Goal: Information Seeking & Learning: Learn about a topic

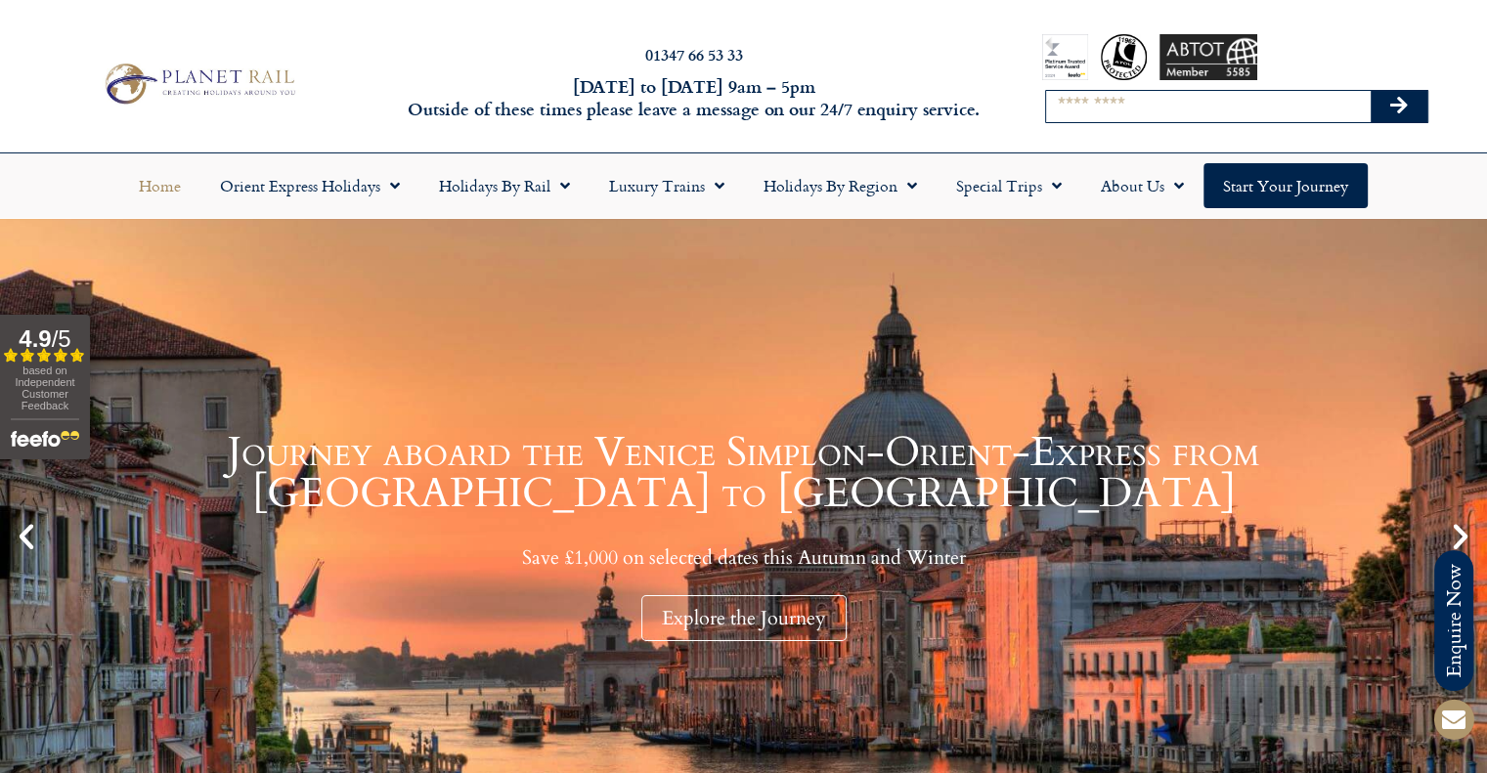
click at [1114, 106] on input "Search" at bounding box center [1208, 106] width 325 height 31
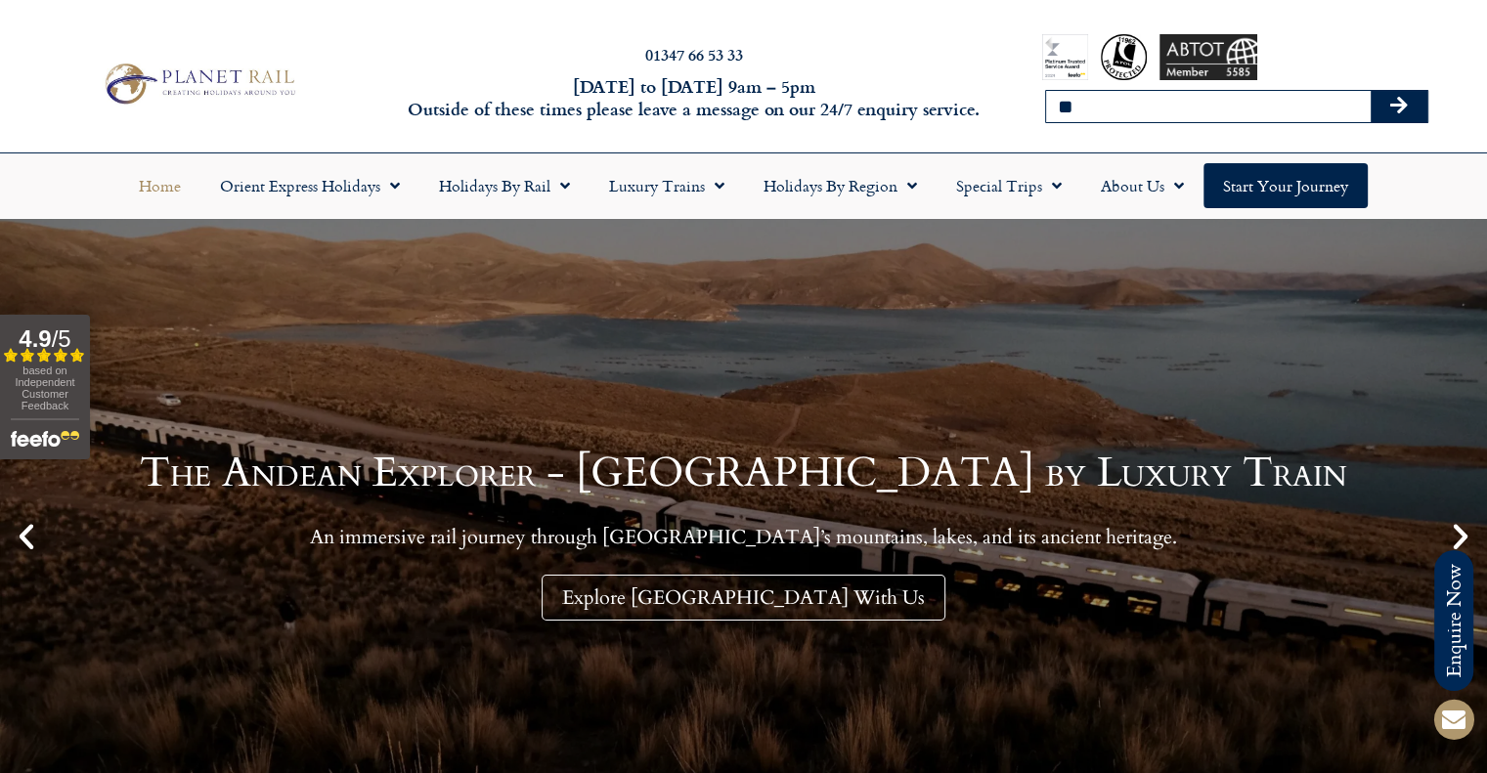
type input "**********"
click at [1388, 94] on button "Search" at bounding box center [1398, 106] width 57 height 31
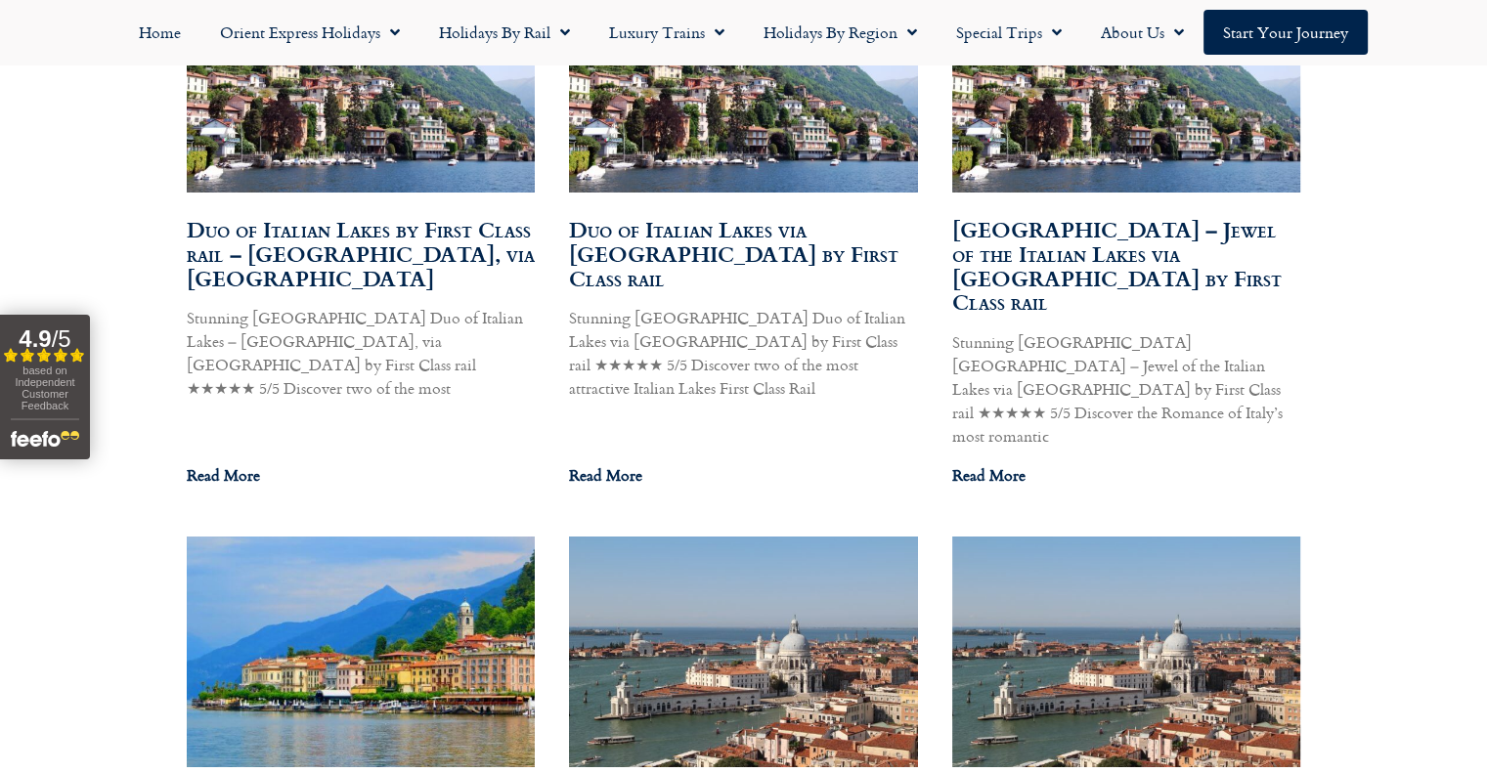
scroll to position [1173, 0]
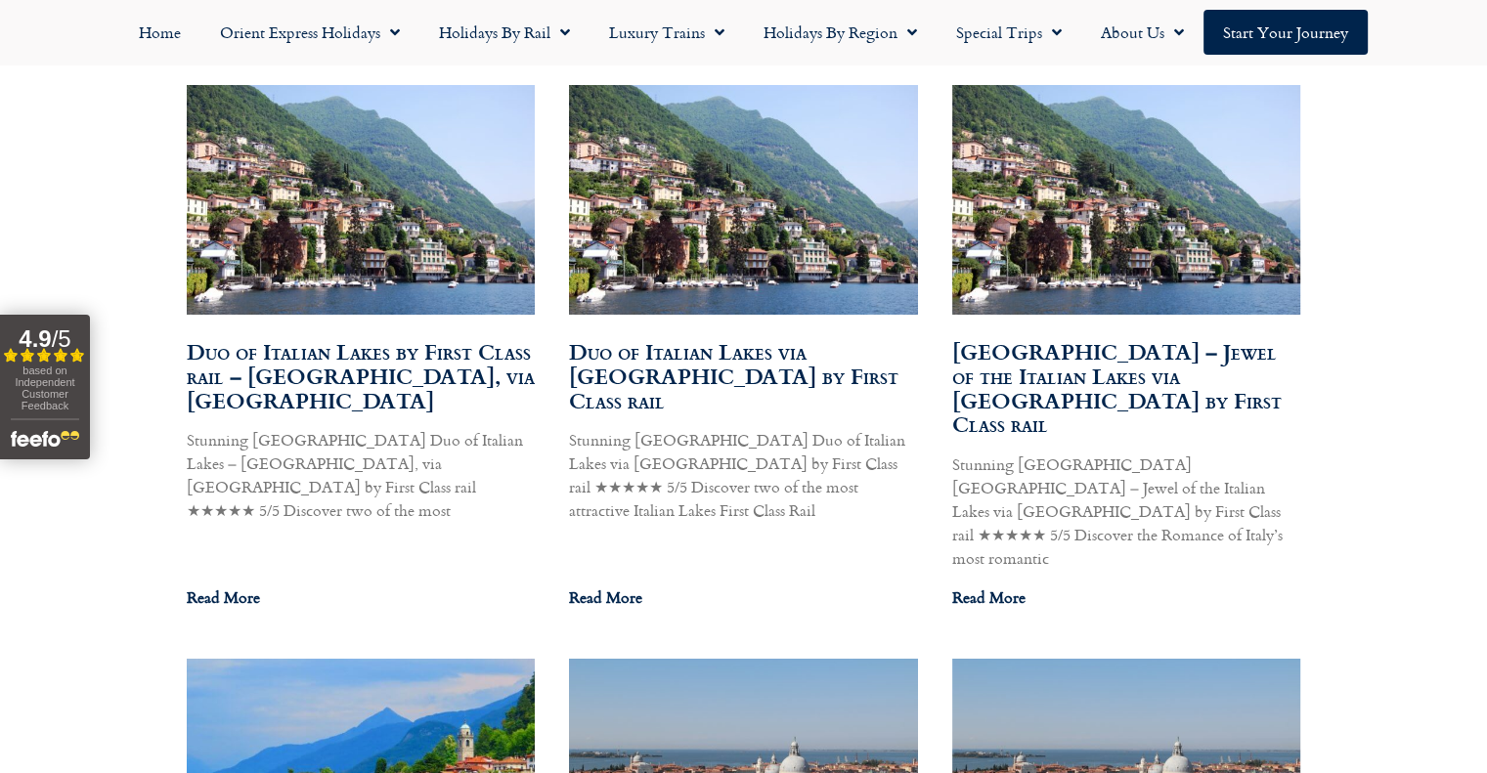
click at [394, 249] on img at bounding box center [360, 200] width 352 height 236
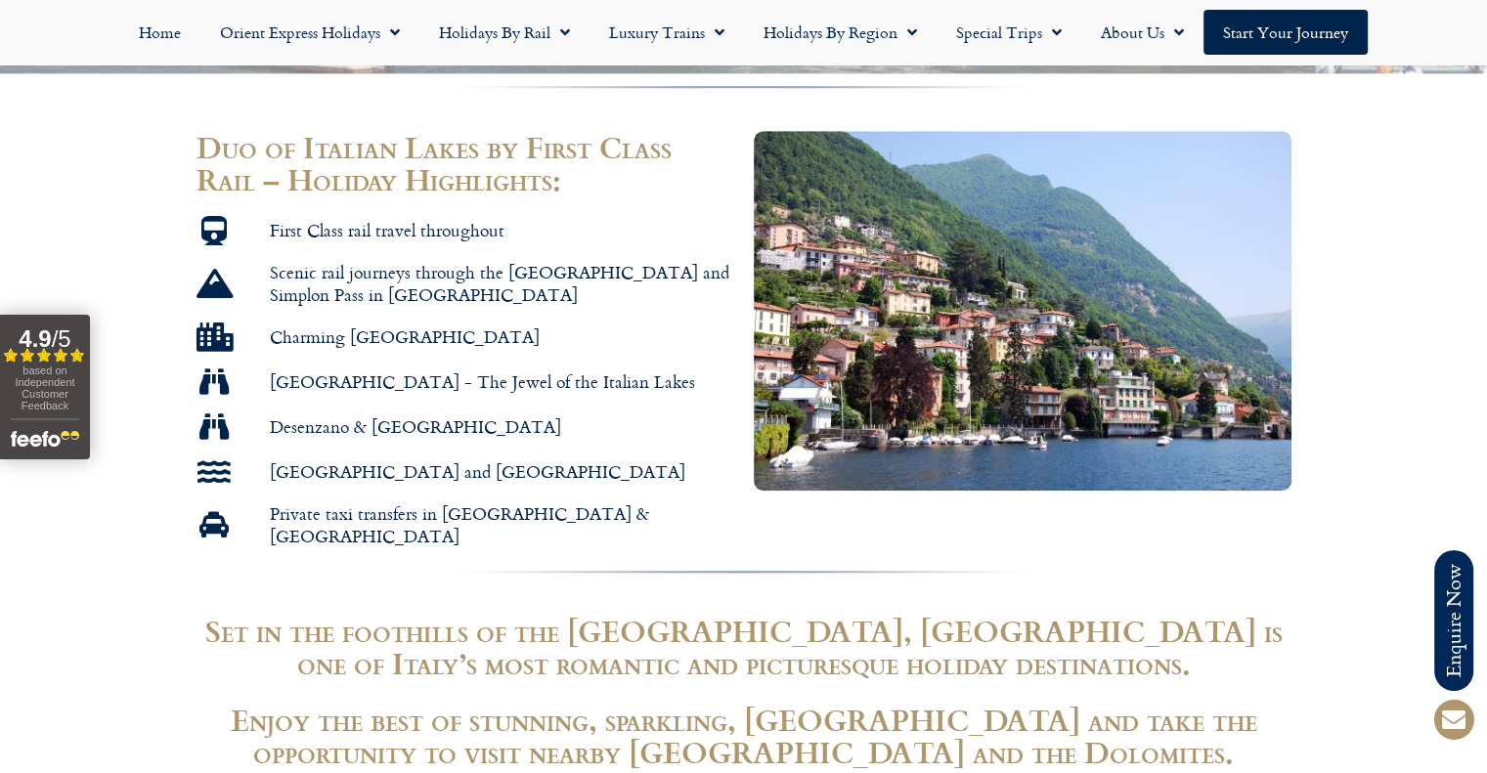
scroll to position [1662, 0]
